Goal: Check status

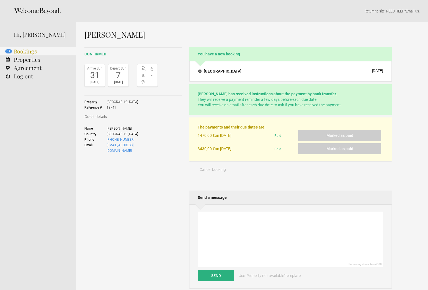
click at [42, 48] on link "13 Bookings" at bounding box center [38, 51] width 76 height 8
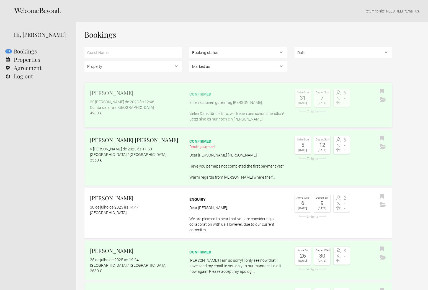
click at [181, 107] on div "Quinta da Eira / Casa Celeiro" at bounding box center [136, 108] width 92 height 6
click at [123, 103] on flynt-date-display "25 [PERSON_NAME] de 2025 às 12:48" at bounding box center [122, 102] width 64 height 4
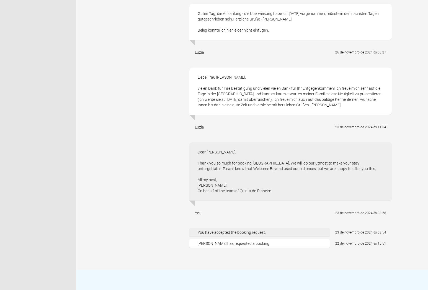
scroll to position [1147, 0]
